Goal: Task Accomplishment & Management: Use online tool/utility

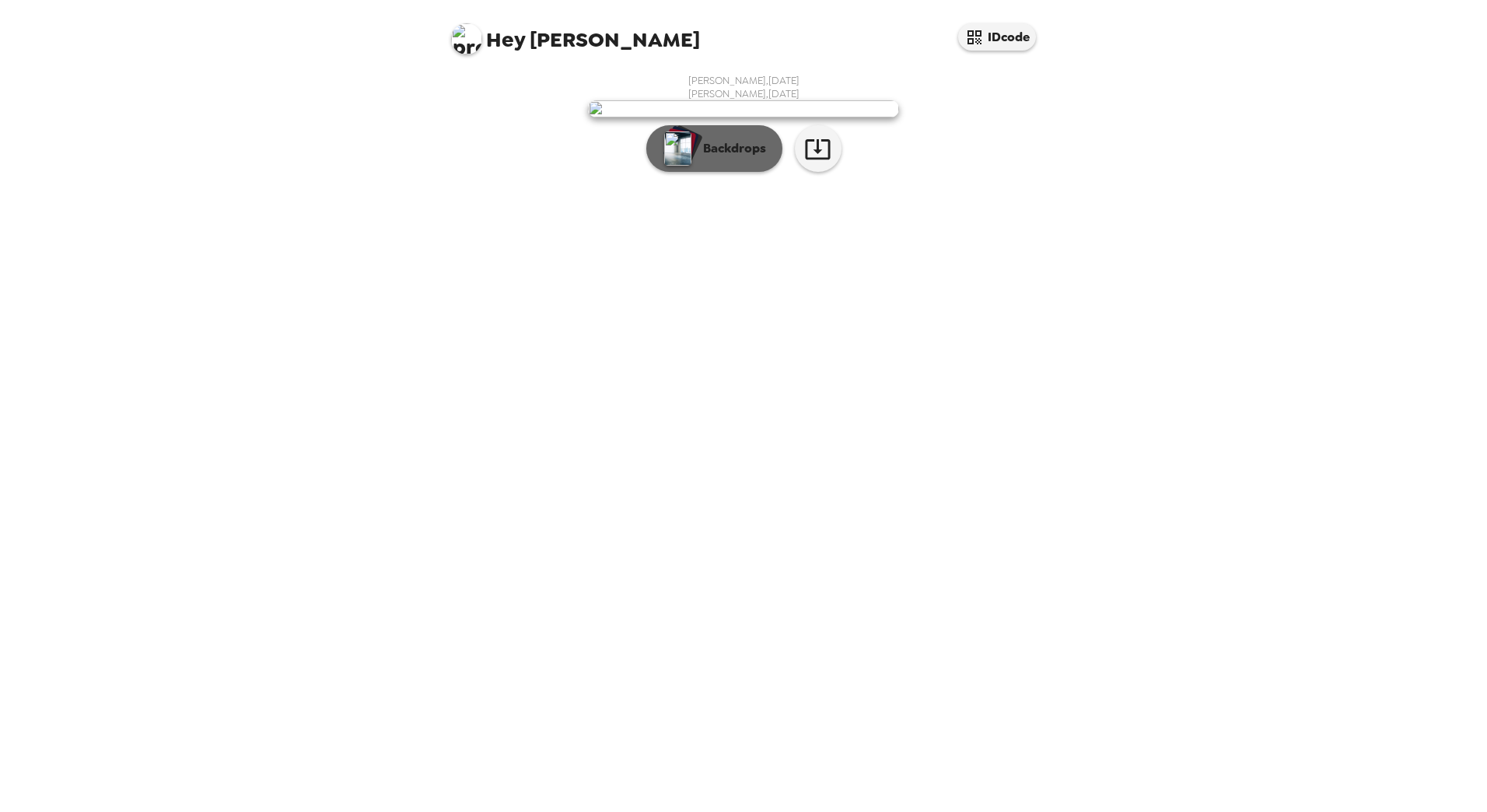
click at [752, 158] on p "Backdrops" at bounding box center [731, 148] width 71 height 19
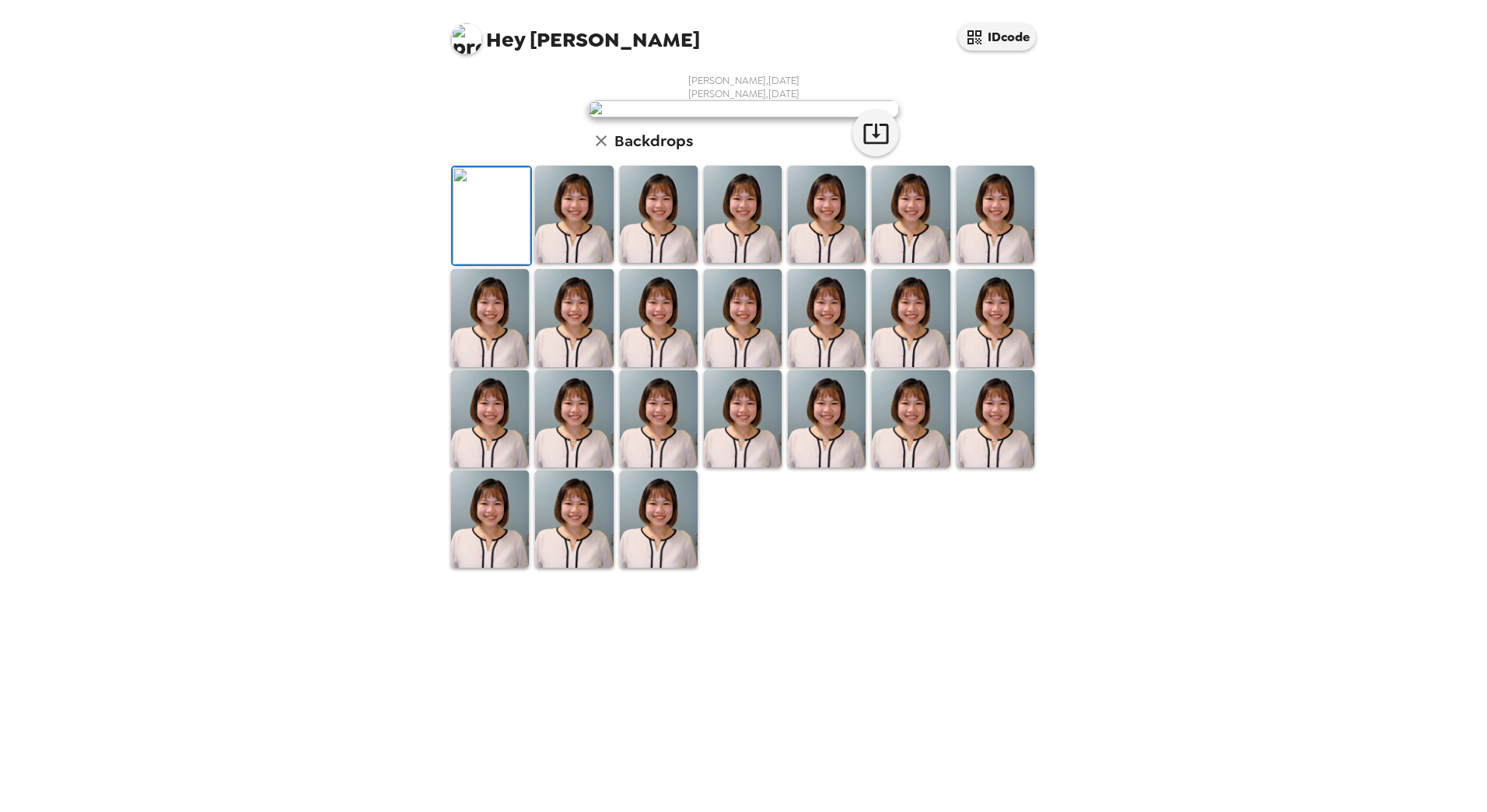
scroll to position [145, 0]
click at [835, 467] on img at bounding box center [827, 419] width 78 height 97
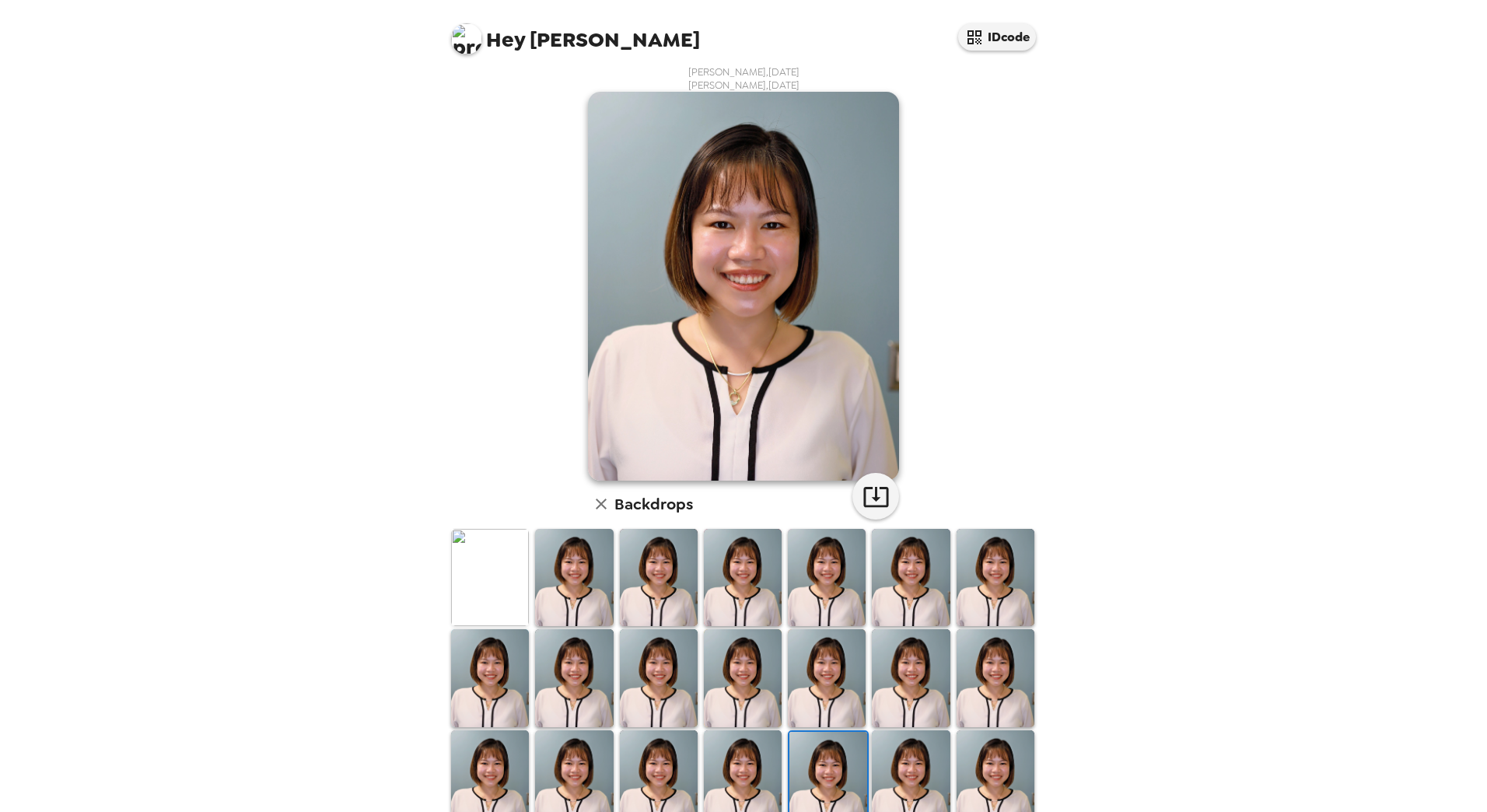
scroll to position [0, 0]
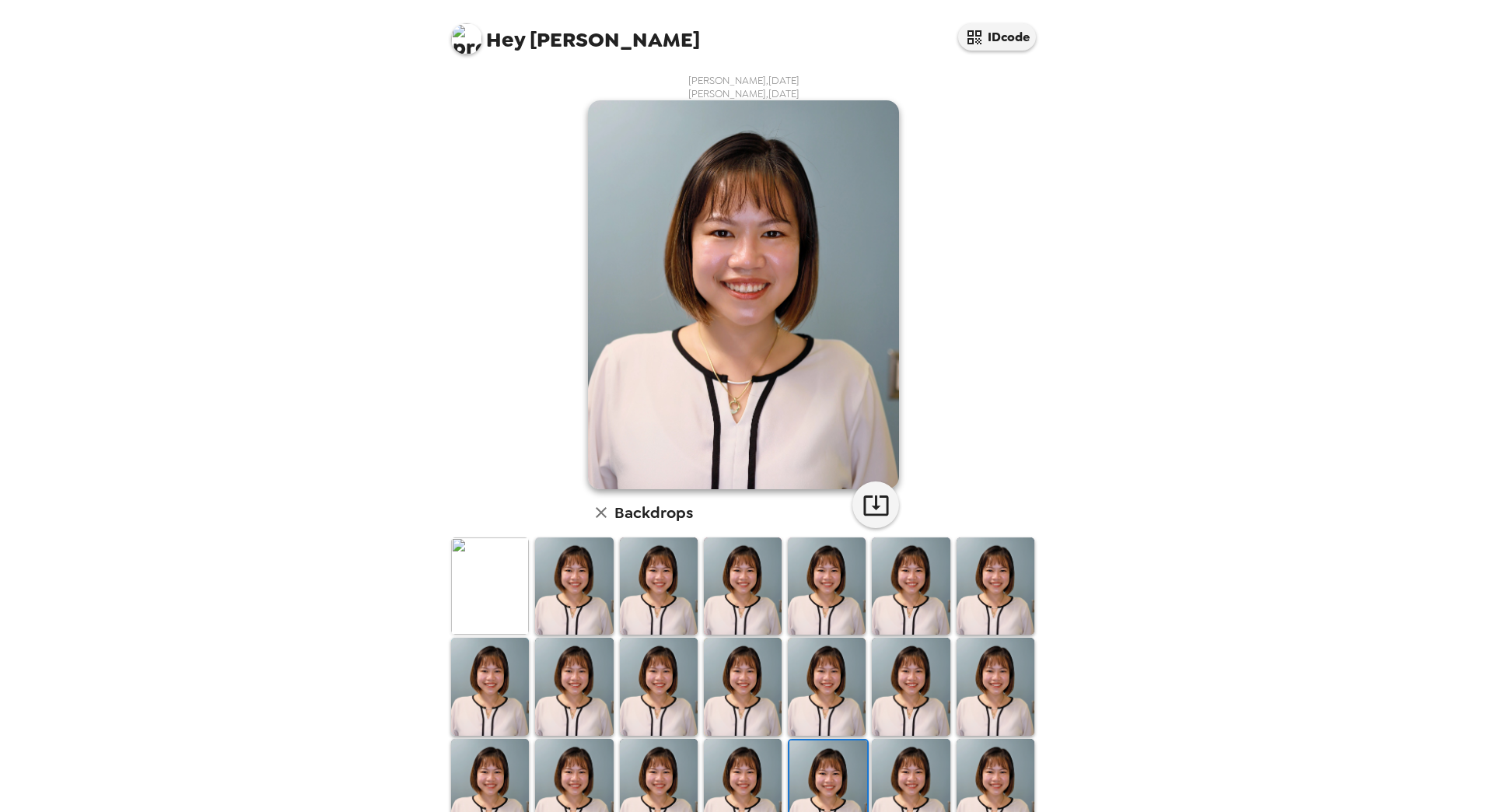
click at [488, 567] on img at bounding box center [490, 586] width 78 height 97
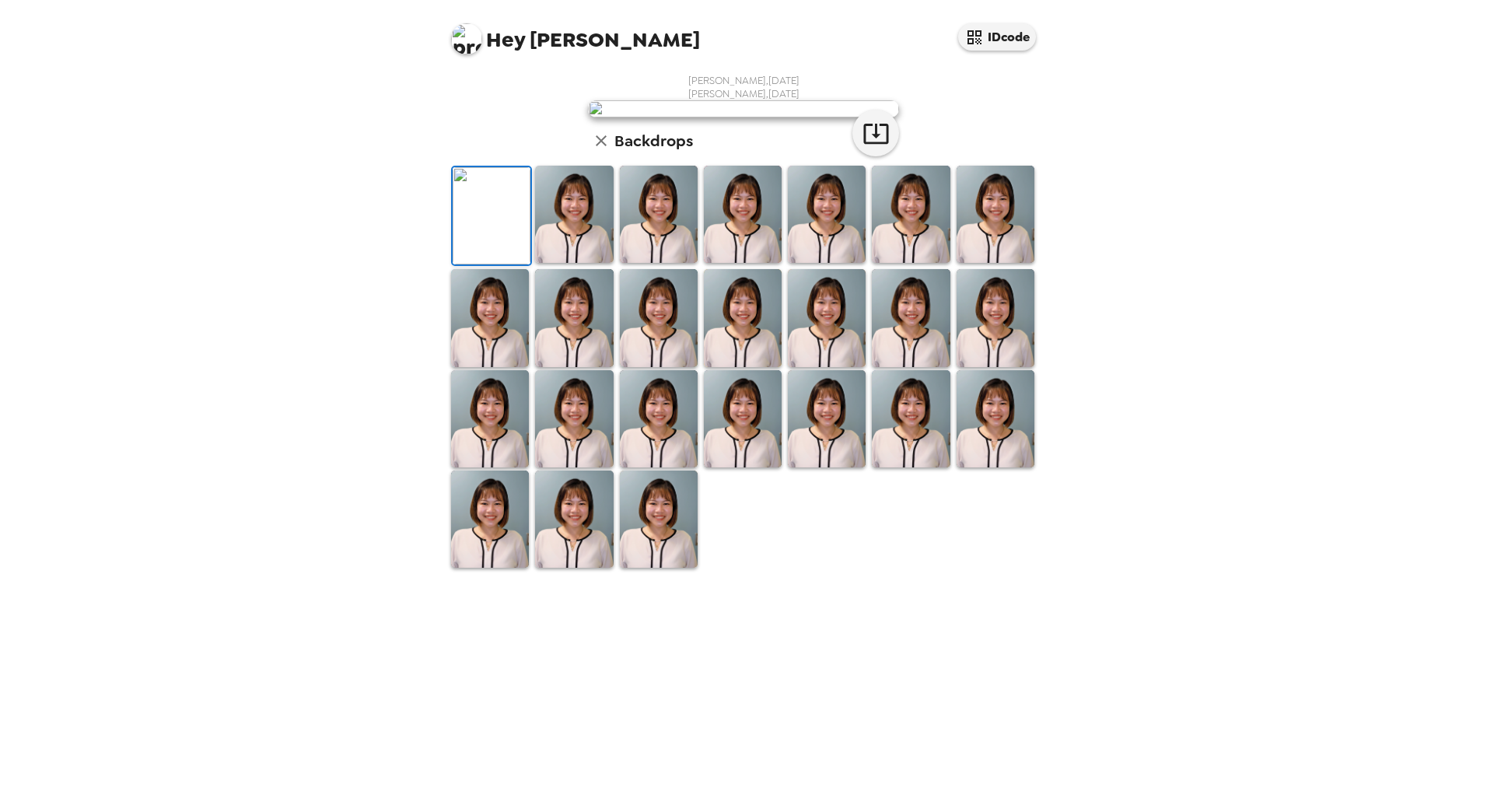
click at [722, 117] on img at bounding box center [744, 108] width 311 height 17
click at [880, 144] on icon "button" at bounding box center [875, 133] width 25 height 20
click at [592, 263] on img at bounding box center [574, 214] width 78 height 97
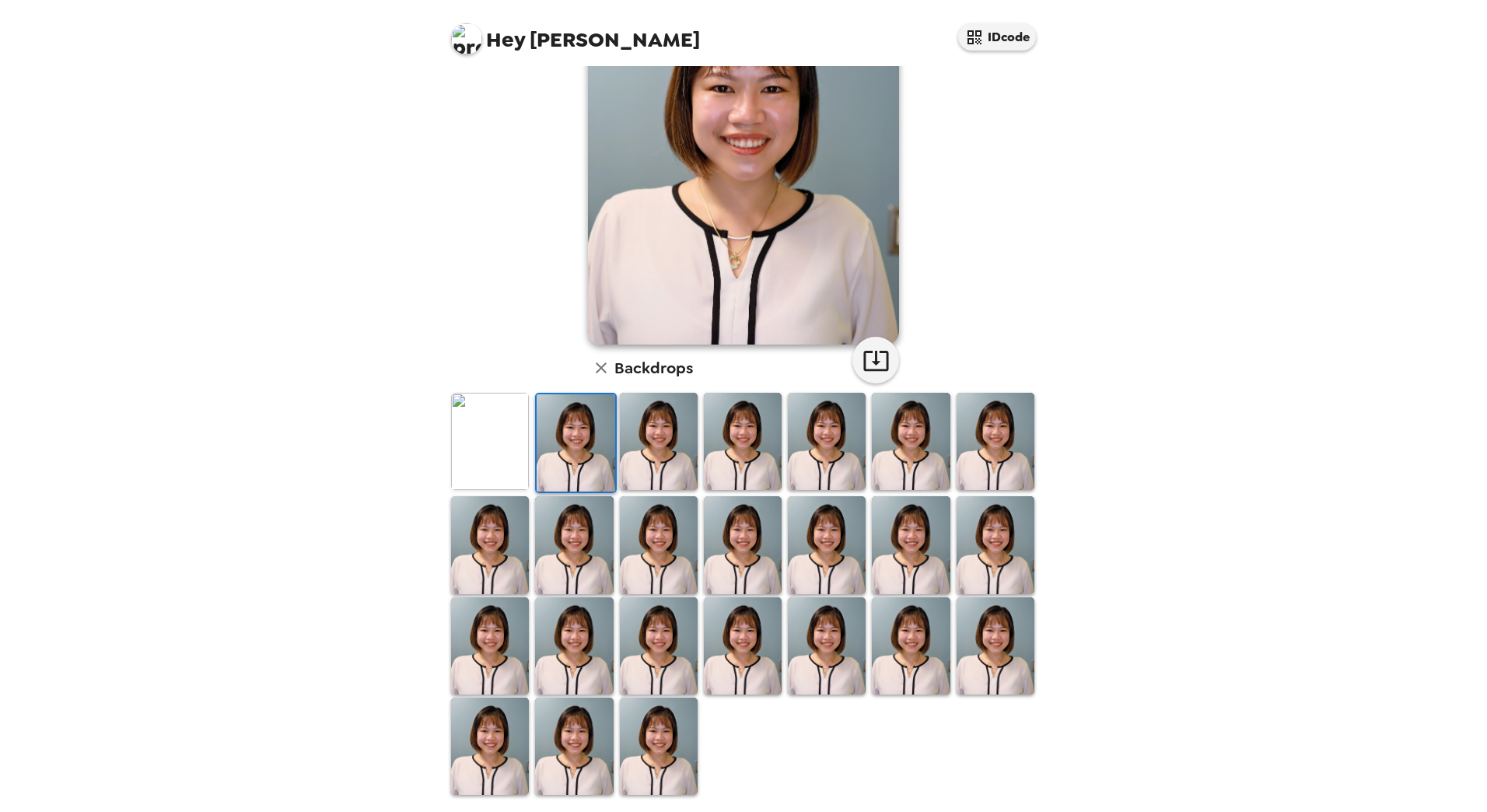
click at [640, 427] on img at bounding box center [659, 441] width 78 height 97
click at [496, 427] on img at bounding box center [490, 441] width 78 height 97
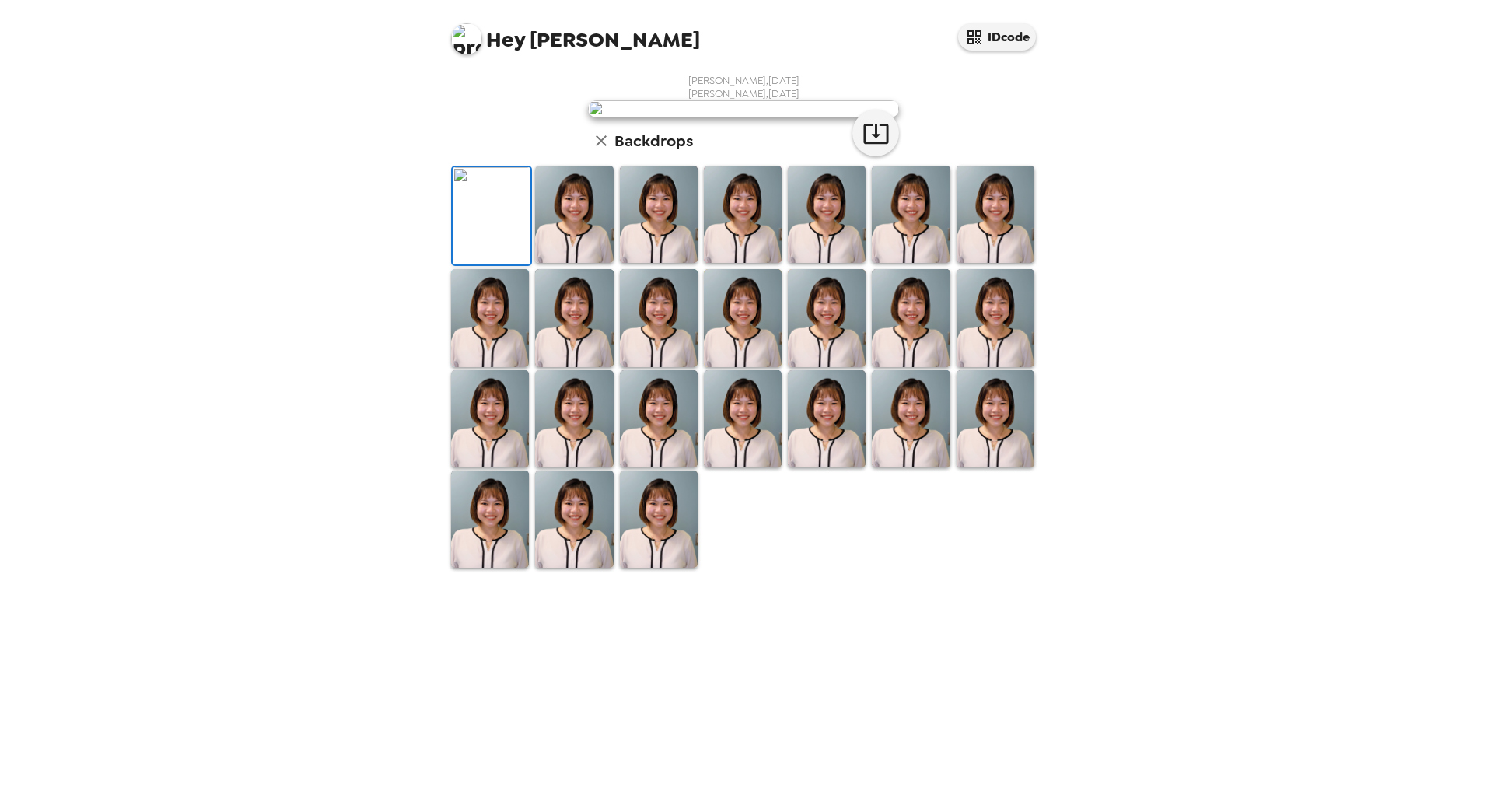
scroll to position [0, 0]
